Goal: Task Accomplishment & Management: Complete application form

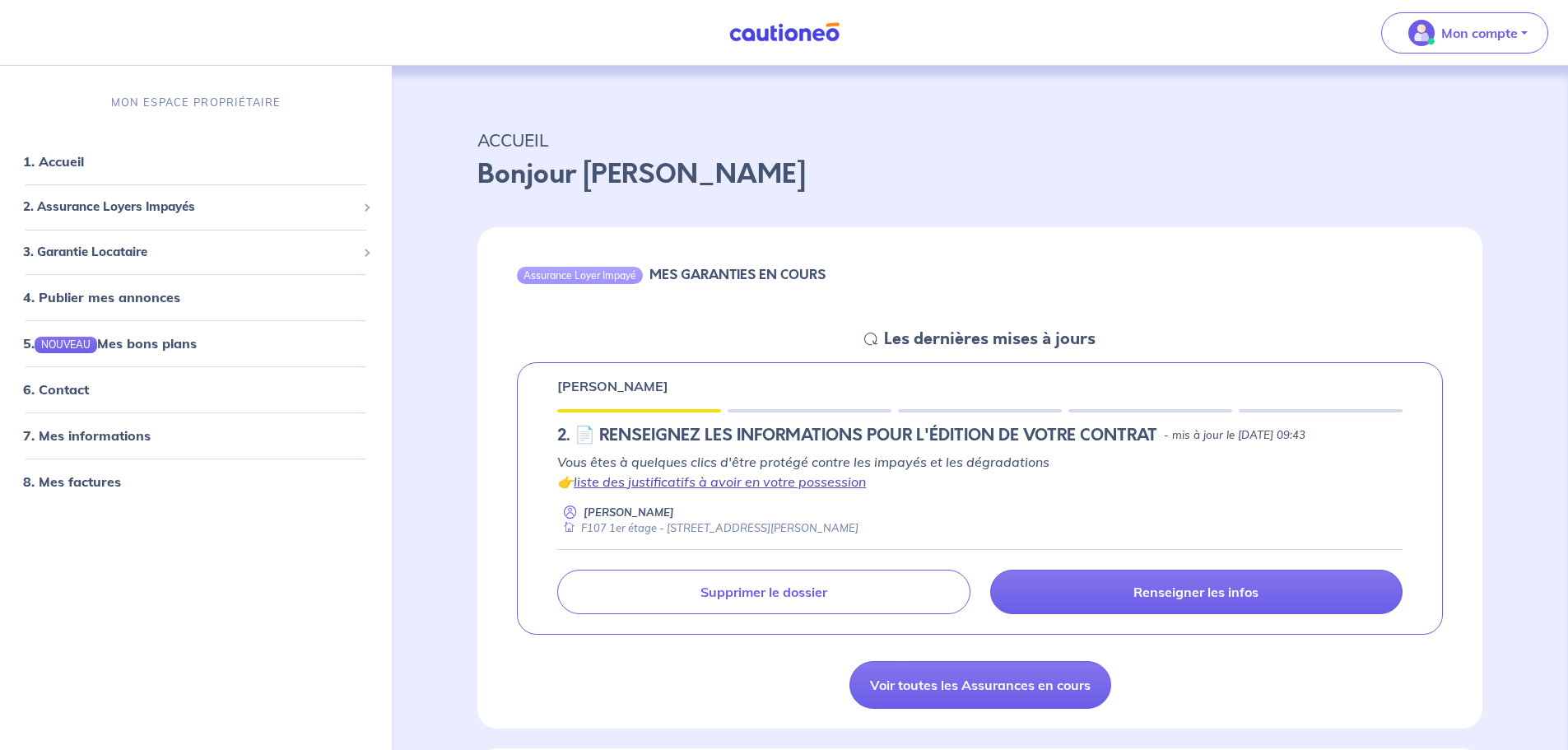
click at [770, 483] on link "liste des justificatifs à avoir en votre possession" at bounding box center [720, 482] width 292 height 16
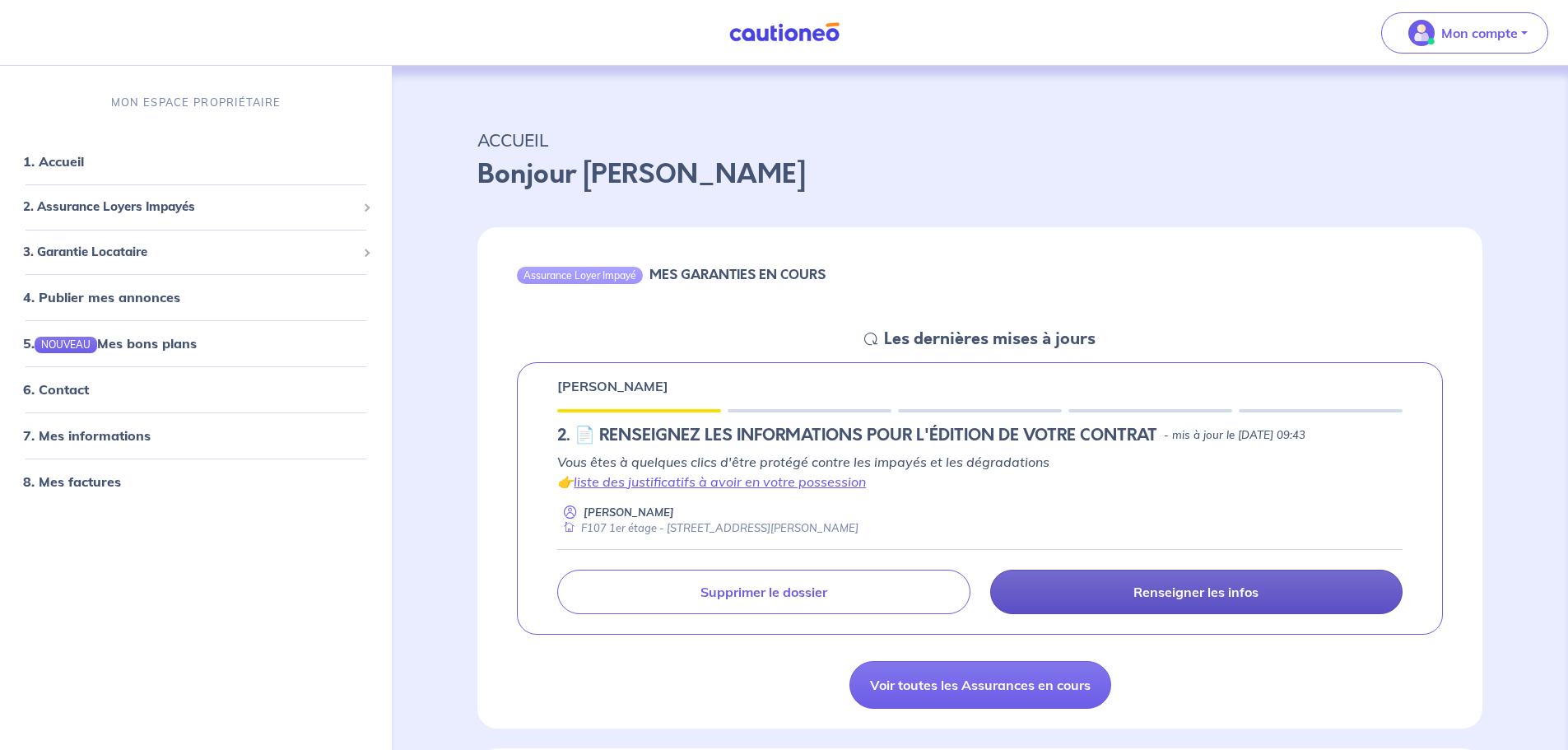
click at [1120, 599] on link "Renseigner les infos" at bounding box center [1197, 592] width 412 height 45
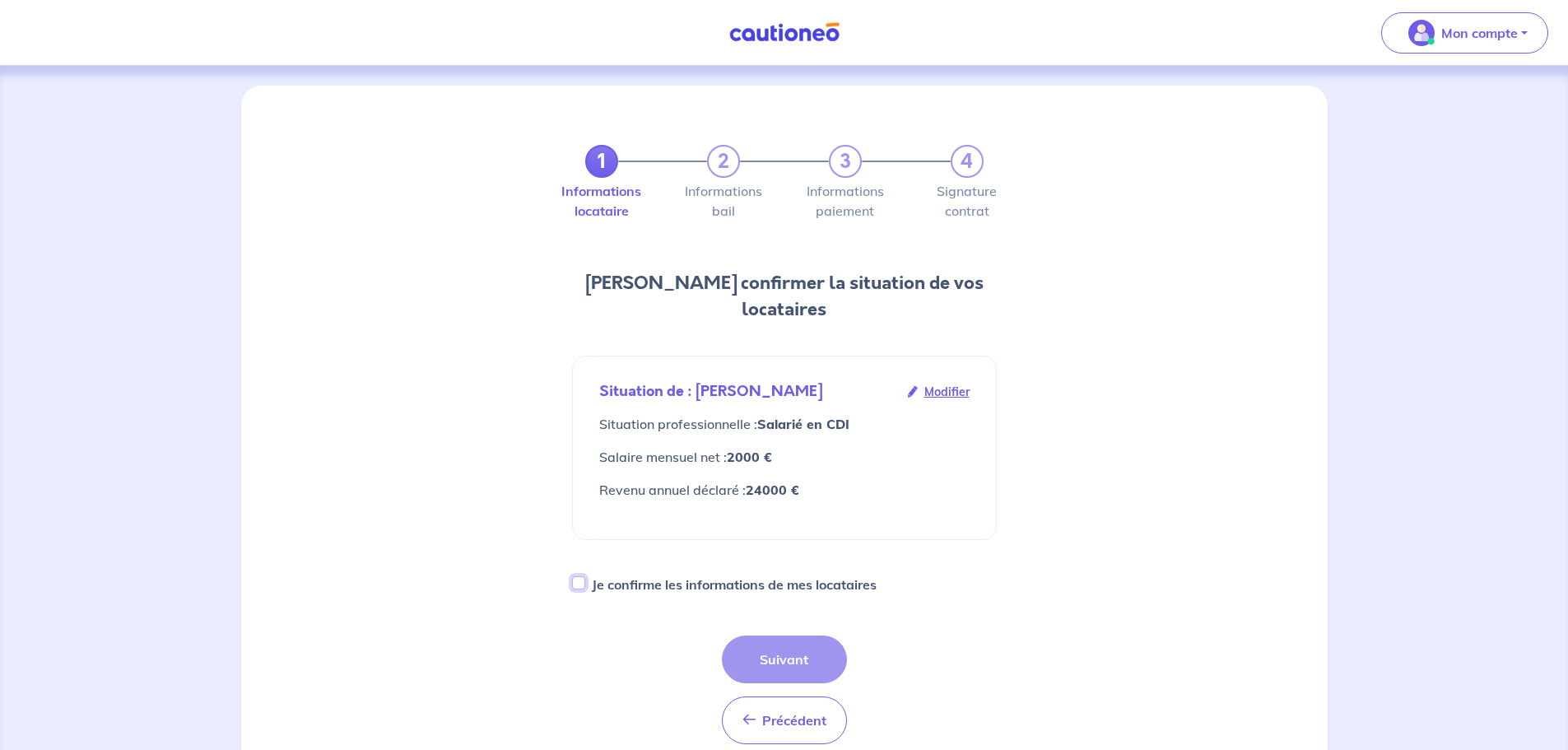
click at [580, 577] on input "Je confirme les informations de mes locataires" at bounding box center [578, 583] width 13 height 13
checkbox input "true"
click at [778, 636] on button "Suivant" at bounding box center [784, 660] width 125 height 47
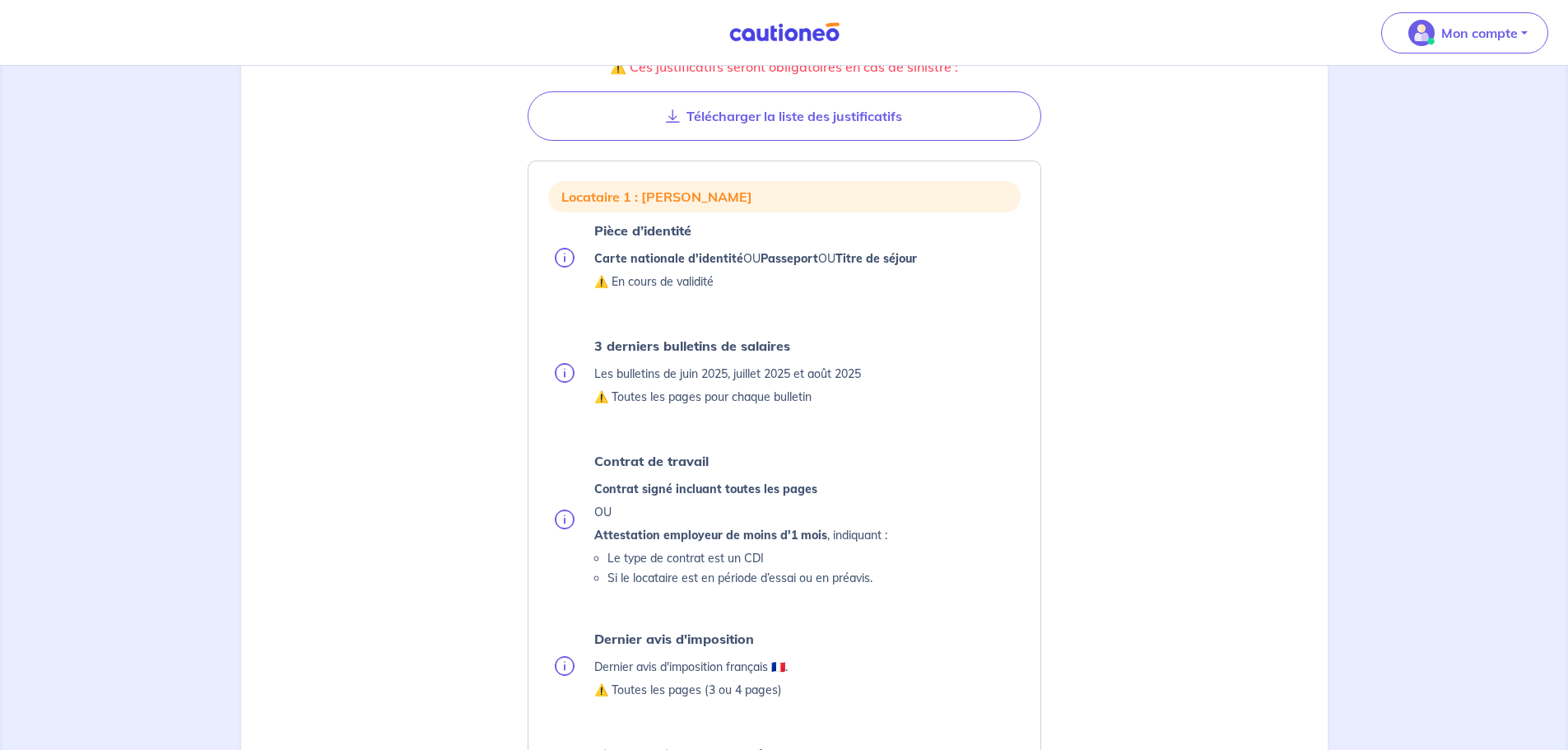
scroll to position [329, 0]
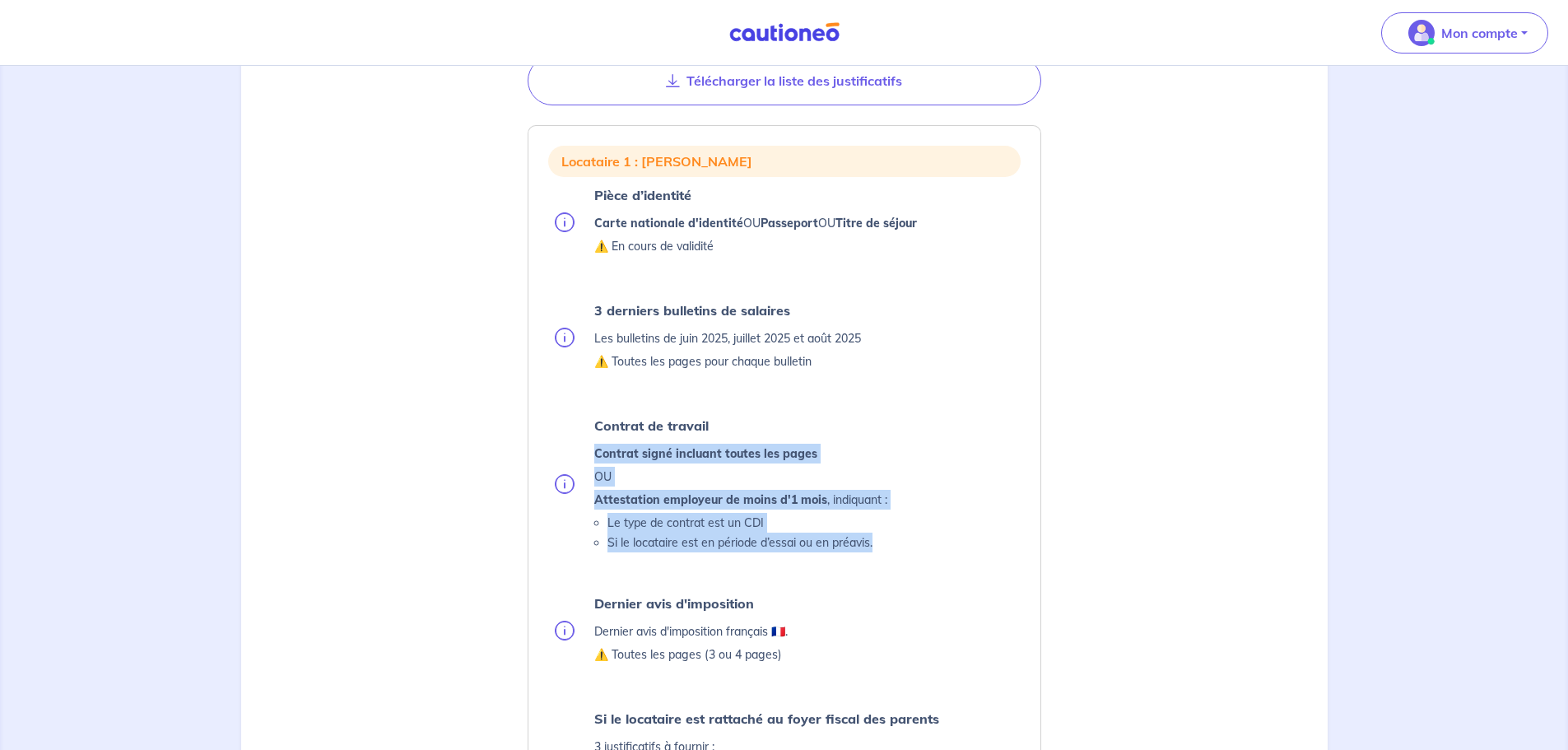
drag, startPoint x: 595, startPoint y: 451, endPoint x: 888, endPoint y: 537, distance: 305.4
click at [888, 537] on li "Contrat de travail Contrat signé incluant toutes les pages OU Attestation emplo…" at bounding box center [787, 484] width 466 height 139
copy div "Contrat signé incluant toutes les pages OU Attestation employeur de moins d'1 m…"
click at [742, 552] on li "Si le locataire est en période d’essai ou en préavis." at bounding box center [747, 543] width 280 height 20
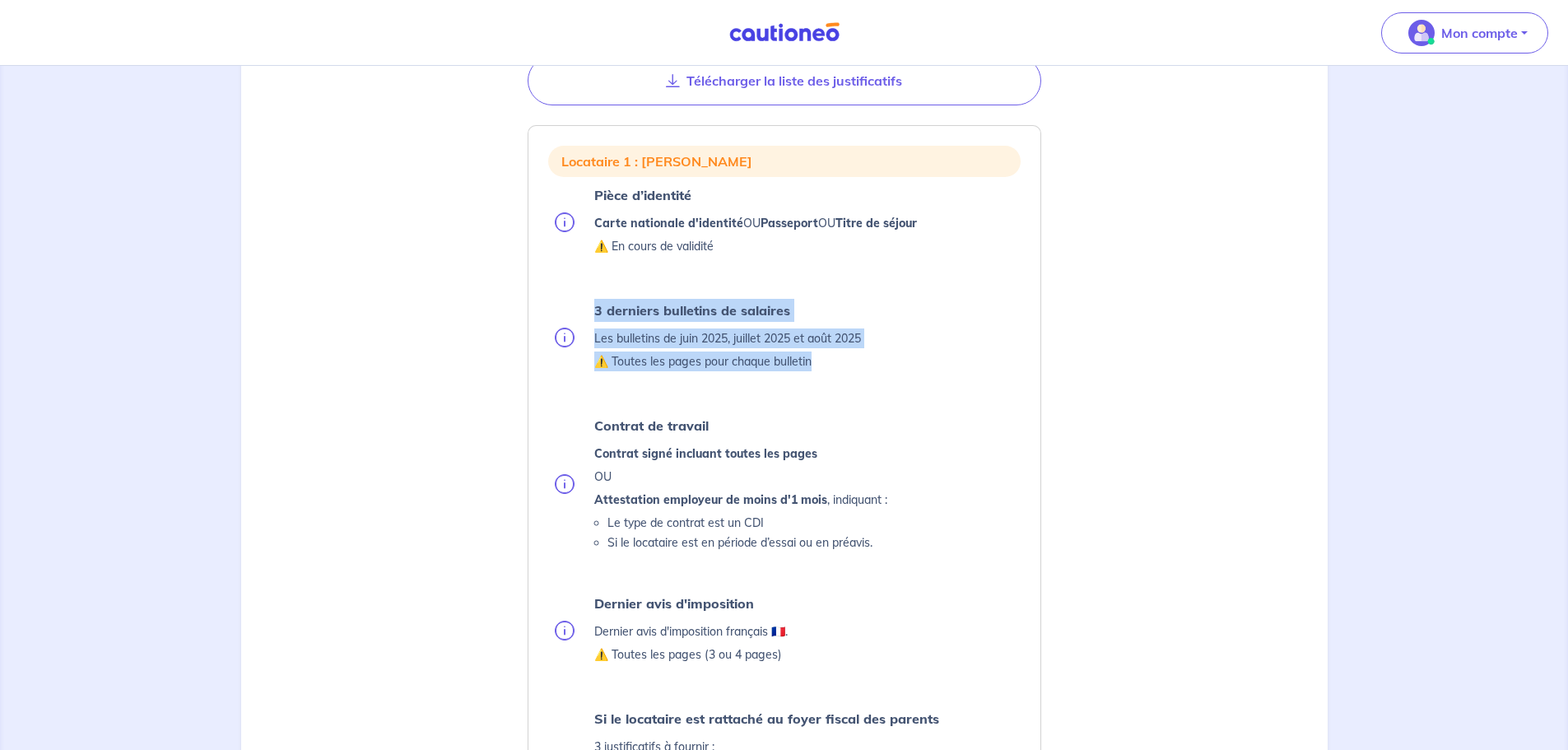
drag, startPoint x: 591, startPoint y: 306, endPoint x: 849, endPoint y: 356, distance: 262.8
click at [849, 356] on li "3 derniers bulletins de salaires Les bulletins de [DATE], [DATE] et [DATE] ⚠️ T…" at bounding box center [787, 337] width 466 height 76
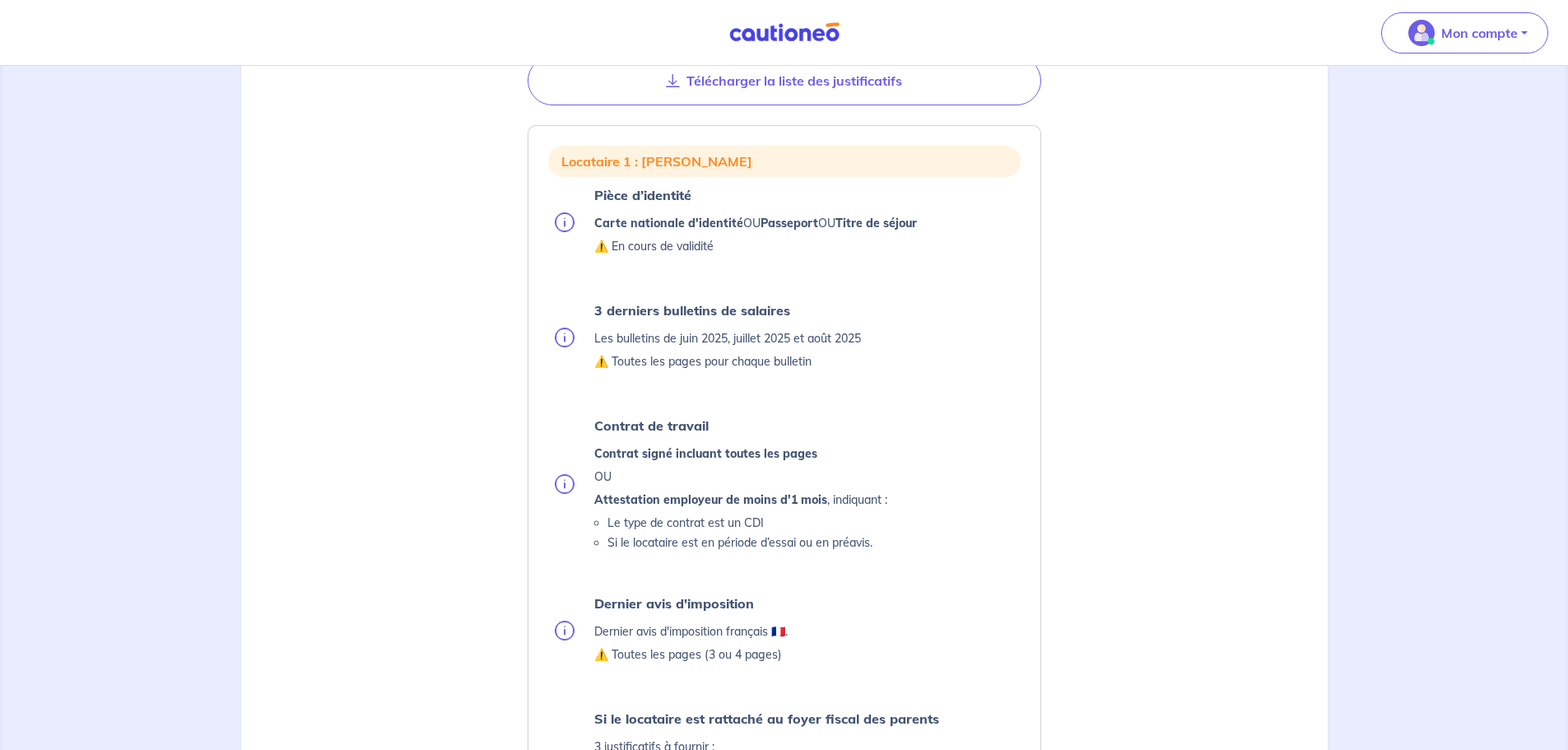
click at [789, 393] on ul "Pièce d’identité Carte nationale d'identité OU Passeport OU Titre de séjour ⚠️ …" at bounding box center [784, 501] width 472 height 636
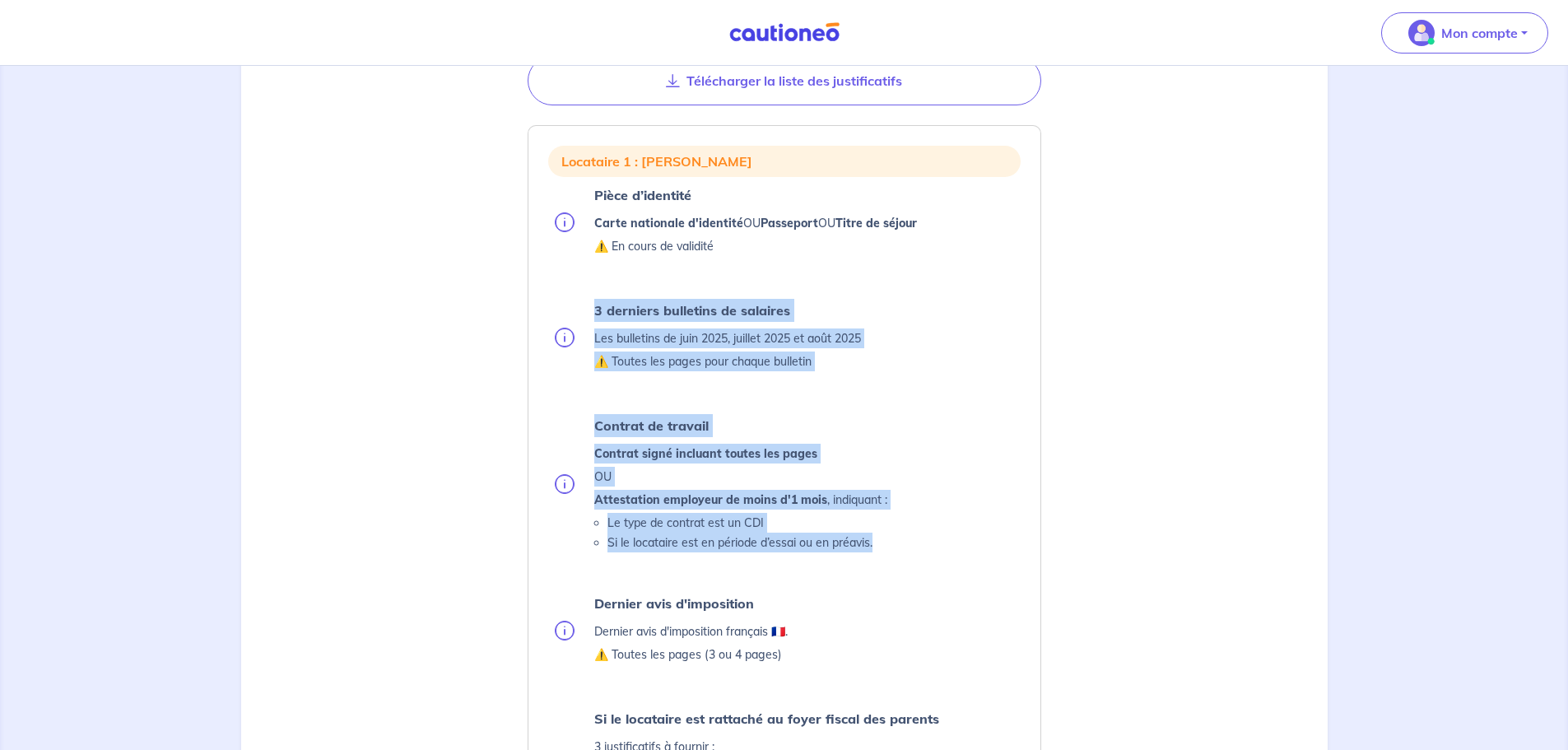
drag, startPoint x: 596, startPoint y: 312, endPoint x: 883, endPoint y: 546, distance: 370.3
click at [883, 546] on ul "Pièce d’identité Carte nationale d'identité OU Passeport OU Titre de séjour ⚠️ …" at bounding box center [784, 501] width 472 height 636
copy ul "3 derniers bulletins de salaires Les bulletins de [DATE], [DATE] et [DATE] ⚠️ T…"
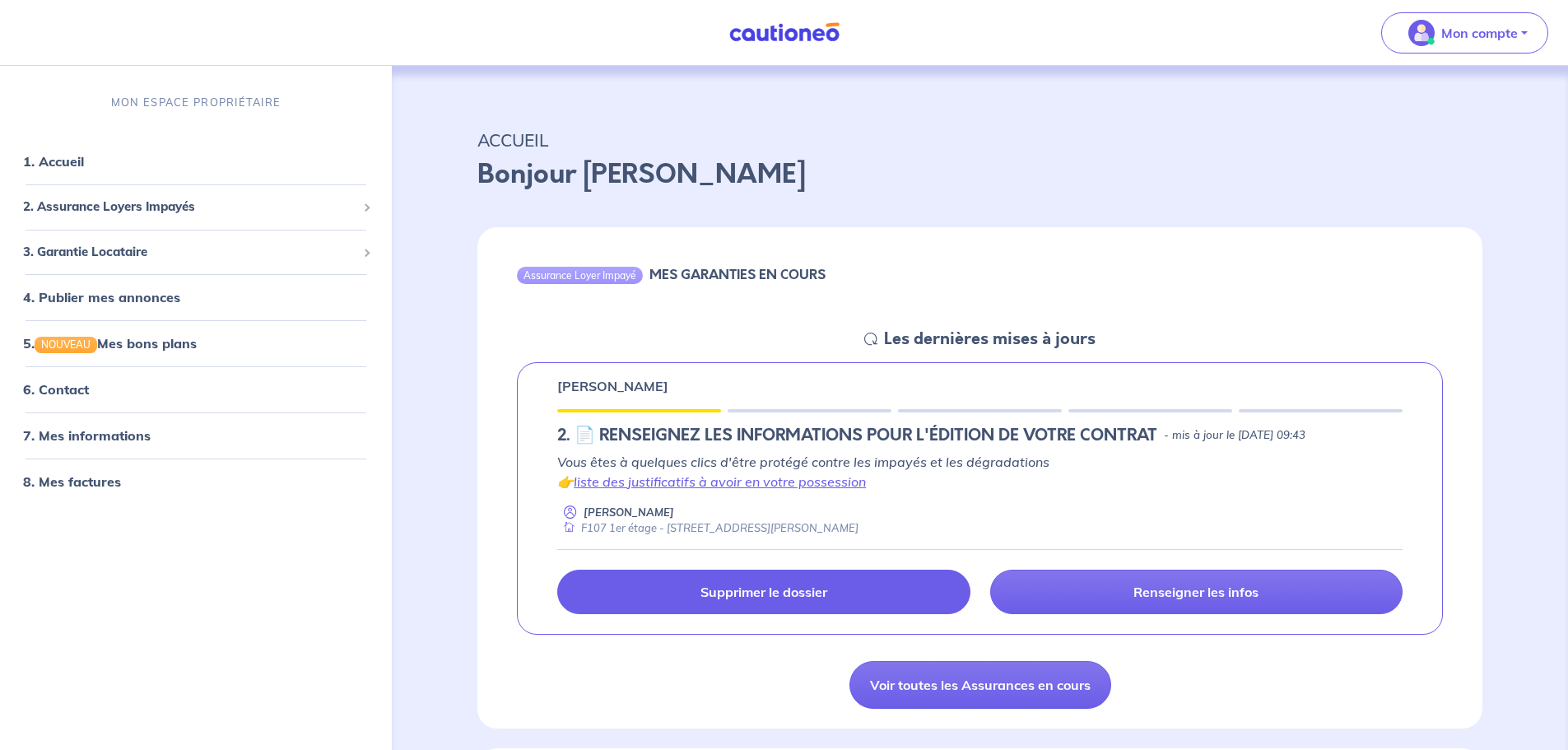
click at [786, 599] on p "Supprimer le dossier" at bounding box center [763, 592] width 127 height 16
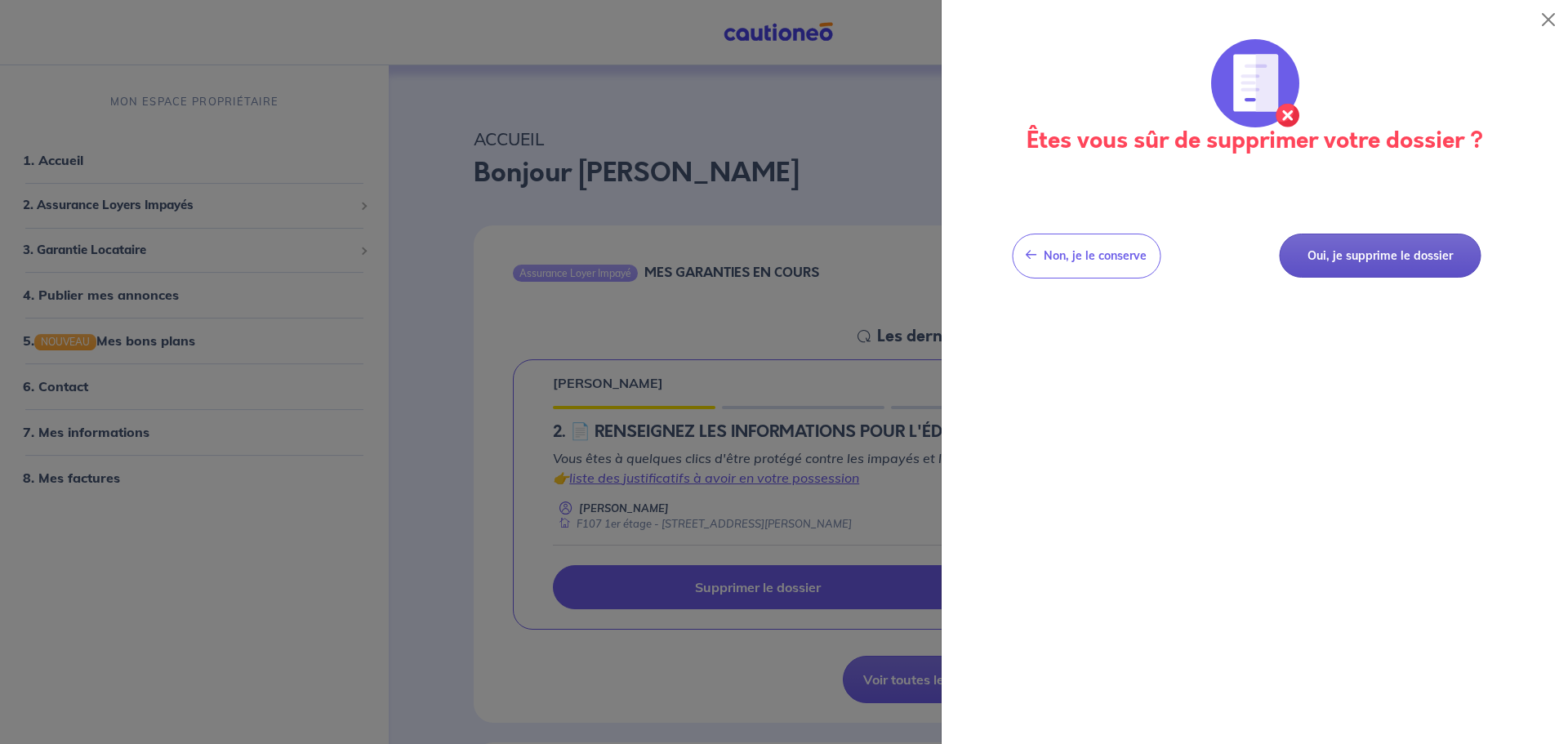
click at [1422, 256] on button "Oui, je supprime le dossier" at bounding box center [1379, 256] width 202 height 45
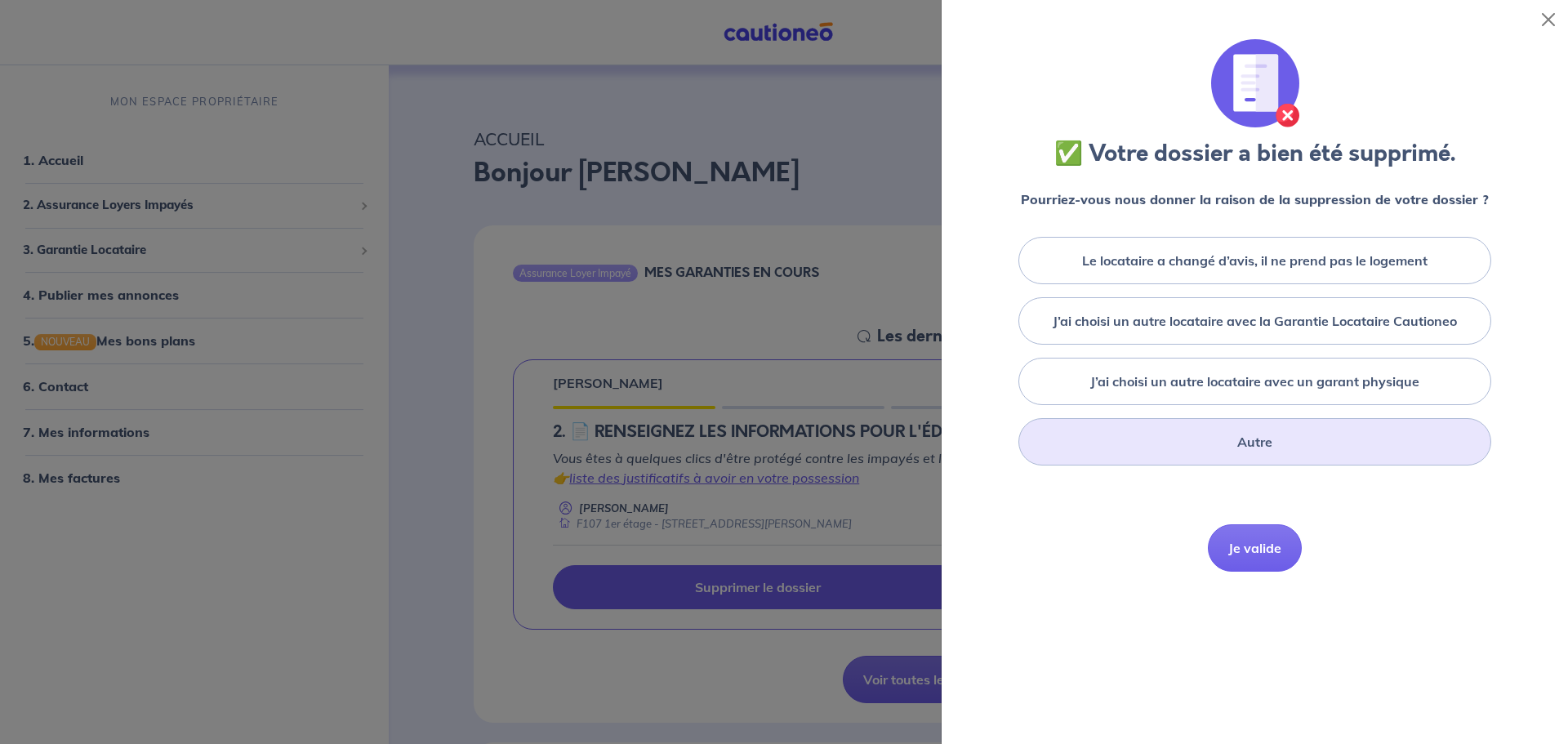
click at [1220, 441] on div "Autre" at bounding box center [1255, 442] width 473 height 47
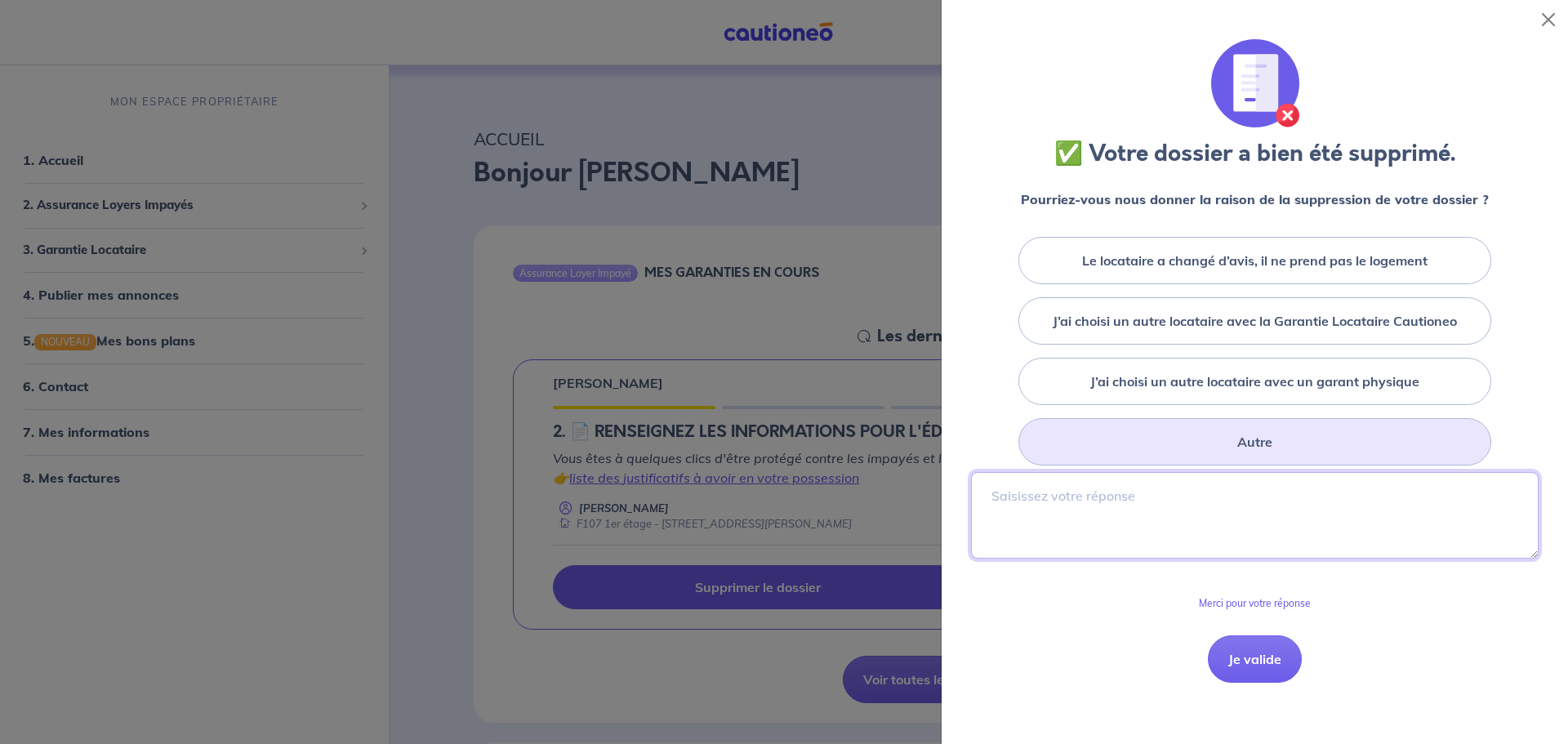
click at [1120, 503] on textarea at bounding box center [1254, 516] width 567 height 87
type textarea "En attente de documents du locataire dont l'entrée est programmée seulement le …"
click at [1259, 661] on button "Je valide" at bounding box center [1255, 659] width 94 height 47
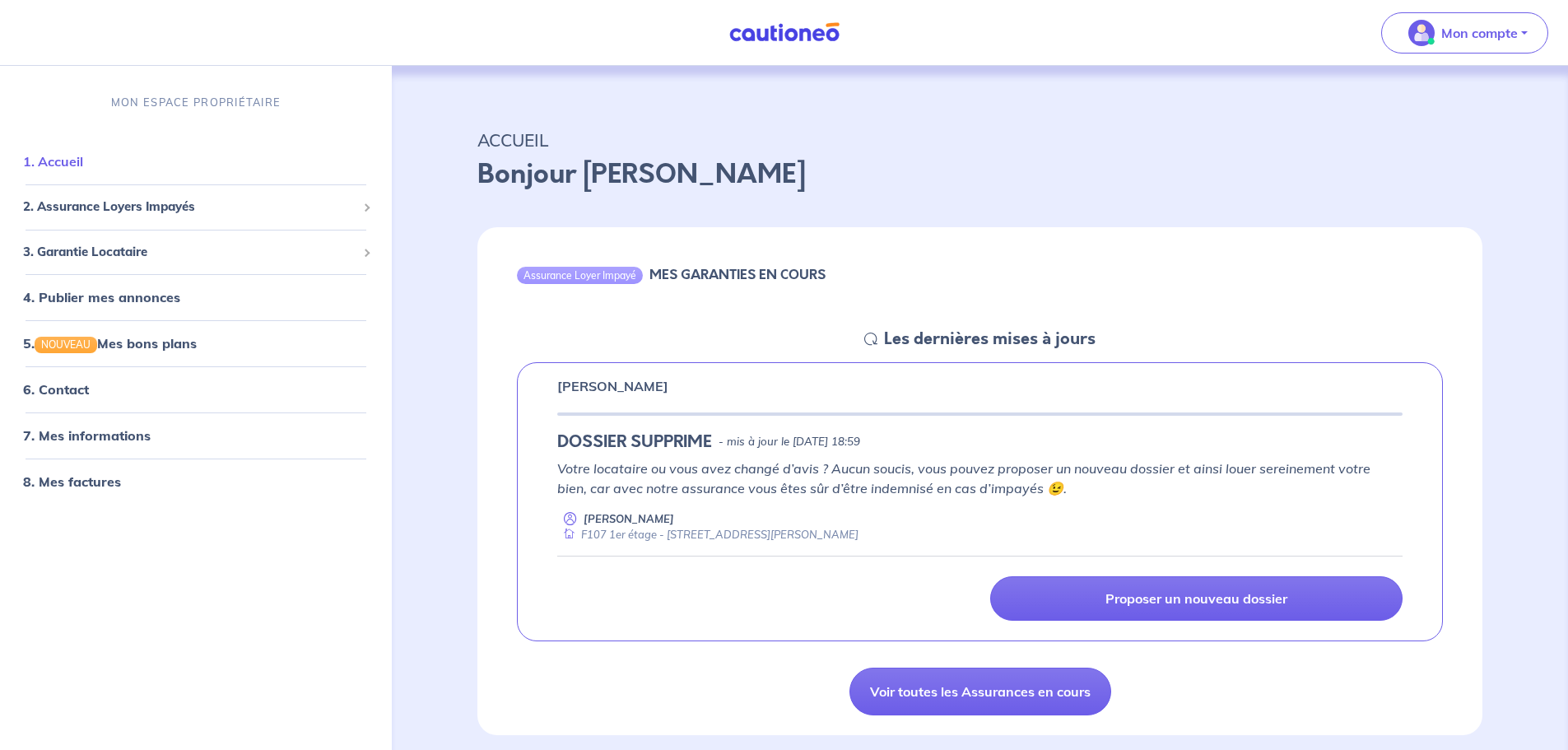
click at [67, 153] on link "1. Accueil" at bounding box center [53, 161] width 60 height 16
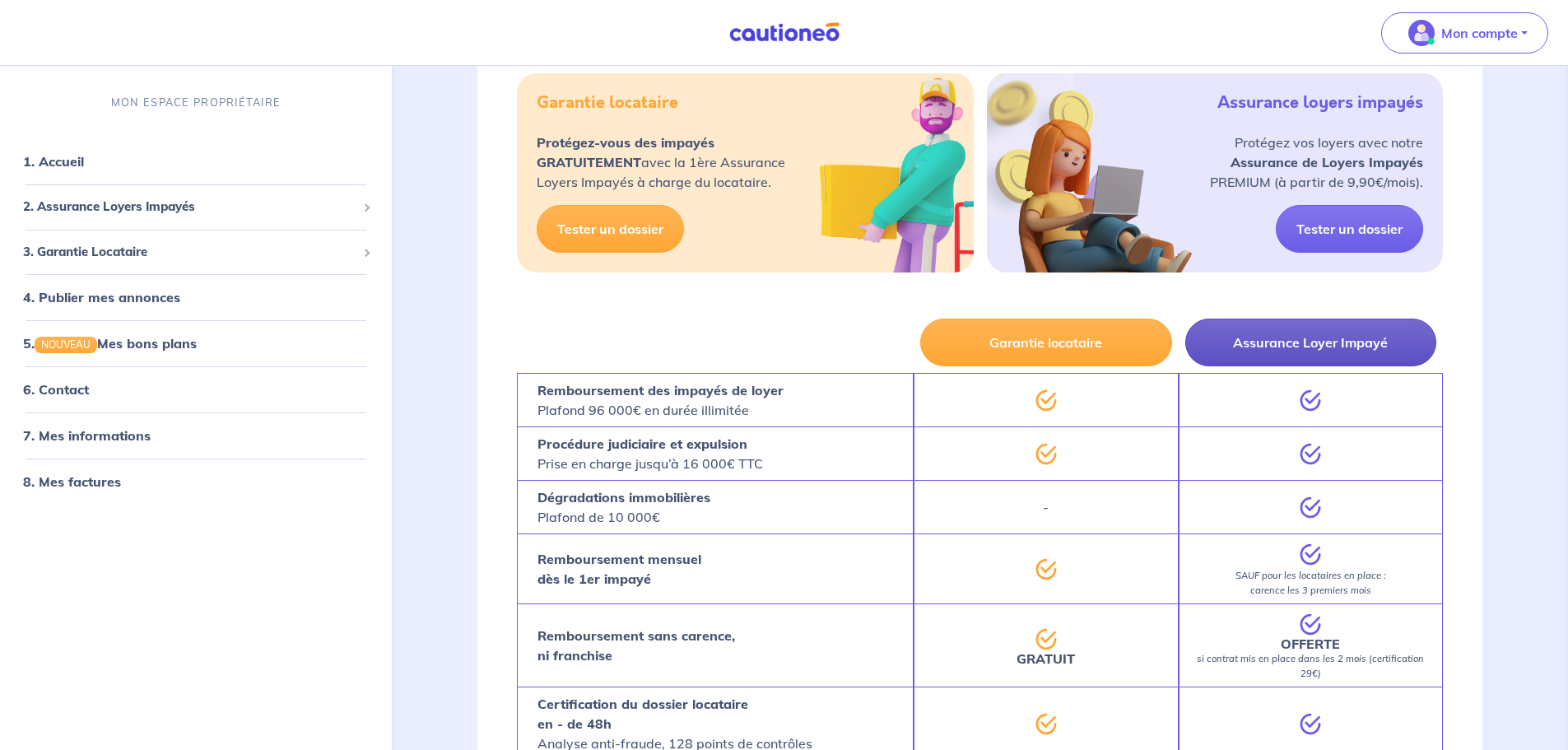
scroll to position [411, 0]
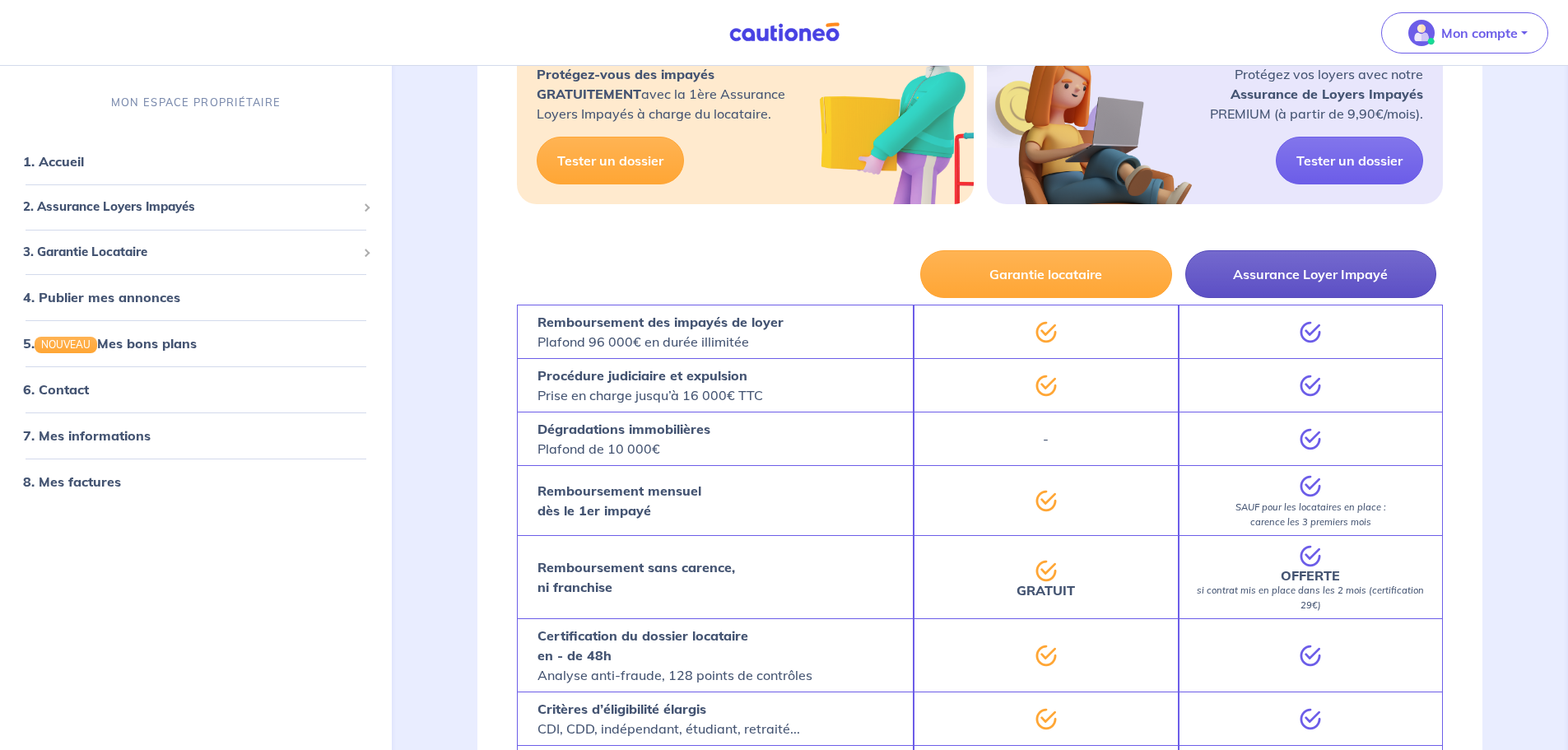
click at [1325, 289] on button "Assurance Loyer Impayé" at bounding box center [1311, 274] width 251 height 47
click at [1316, 267] on button "Assurance Loyer Impayé" at bounding box center [1311, 274] width 251 height 47
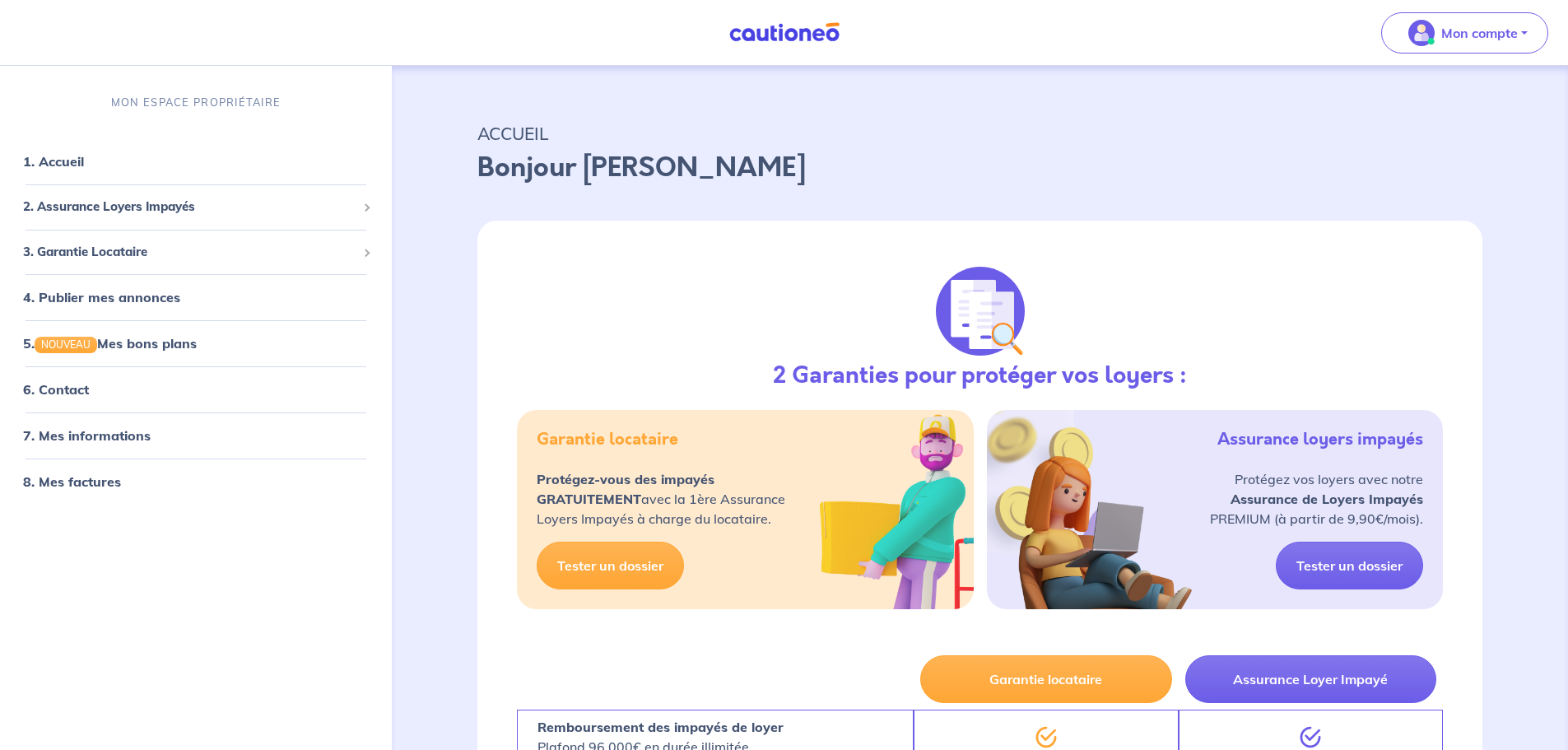
scroll to position [0, 0]
